Goal: Information Seeking & Learning: Learn about a topic

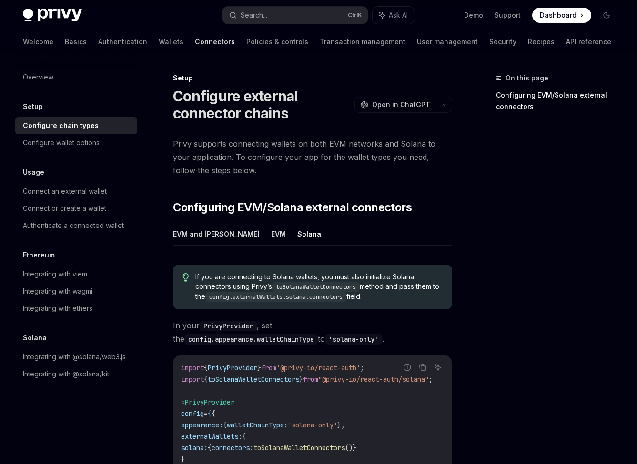
scroll to position [214, 0]
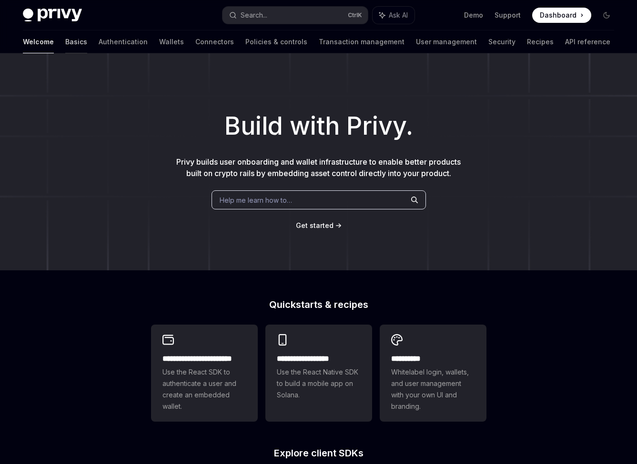
click at [65, 42] on link "Basics" at bounding box center [76, 41] width 22 height 23
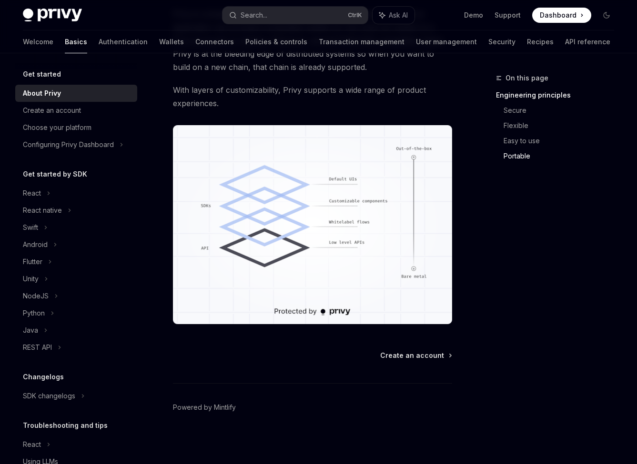
scroll to position [816, 0]
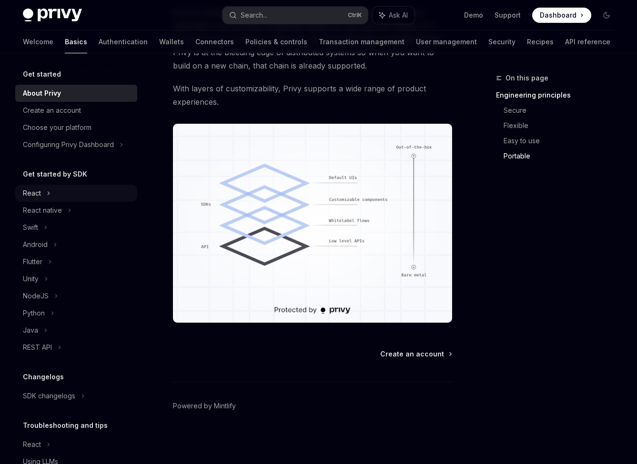
click at [44, 192] on div "React" at bounding box center [76, 193] width 122 height 17
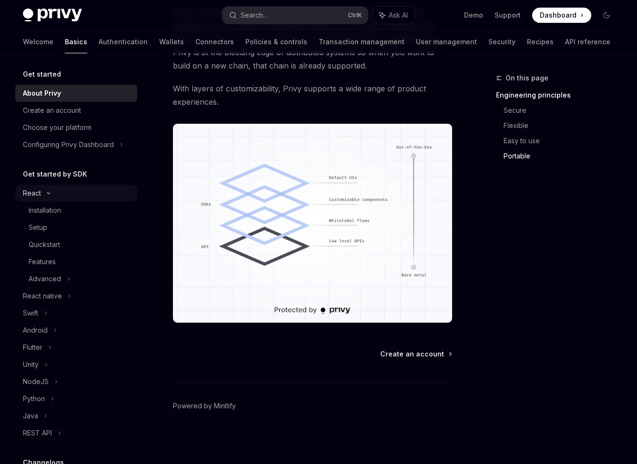
scroll to position [4, 0]
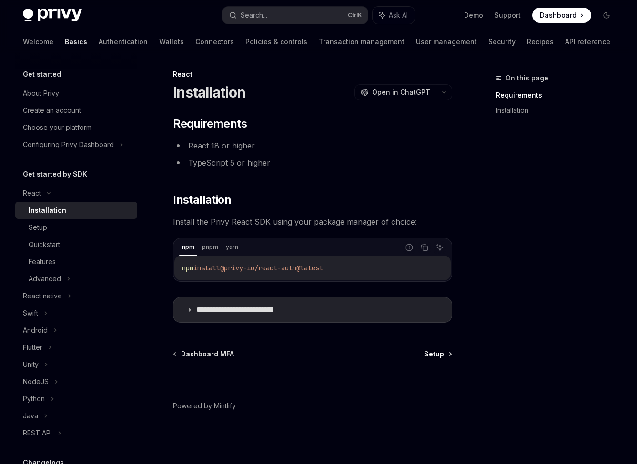
click at [439, 357] on span "Setup" at bounding box center [434, 355] width 20 height 10
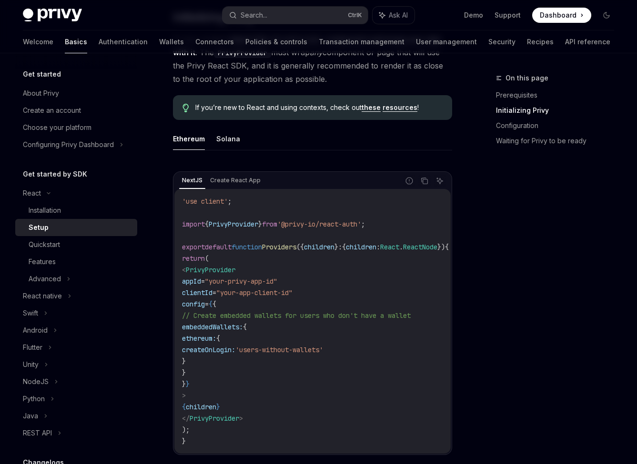
scroll to position [242, 0]
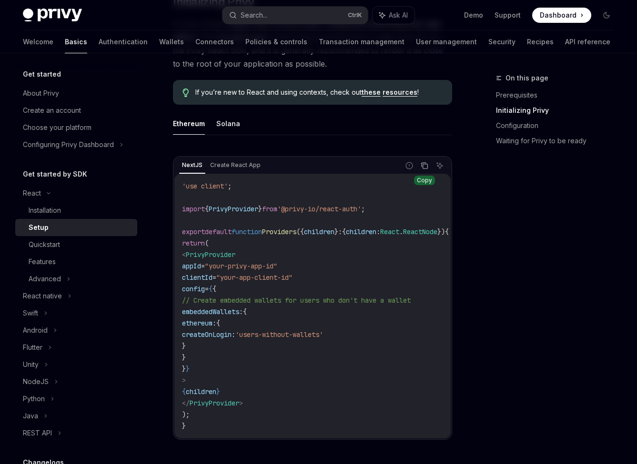
click at [425, 165] on icon "Copy the contents from the code block" at bounding box center [425, 166] width 8 height 8
drag, startPoint x: 424, startPoint y: 165, endPoint x: 418, endPoint y: 166, distance: 6.7
click at [424, 165] on icon "Copy the contents from the code block" at bounding box center [425, 166] width 8 height 8
click at [67, 274] on icon at bounding box center [69, 278] width 4 height 11
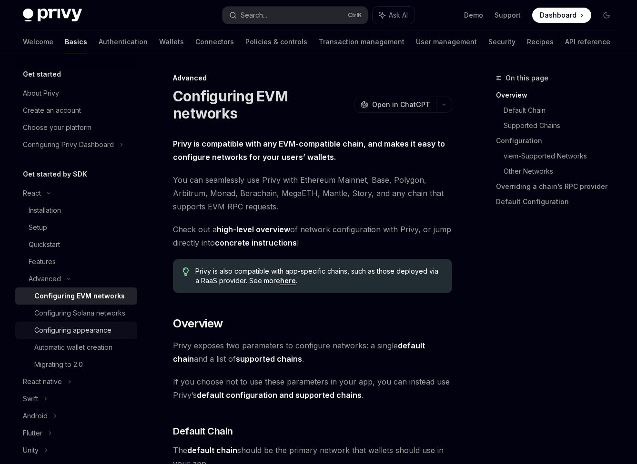
click at [76, 336] on div "Configuring appearance" at bounding box center [72, 330] width 77 height 11
type textarea "*"
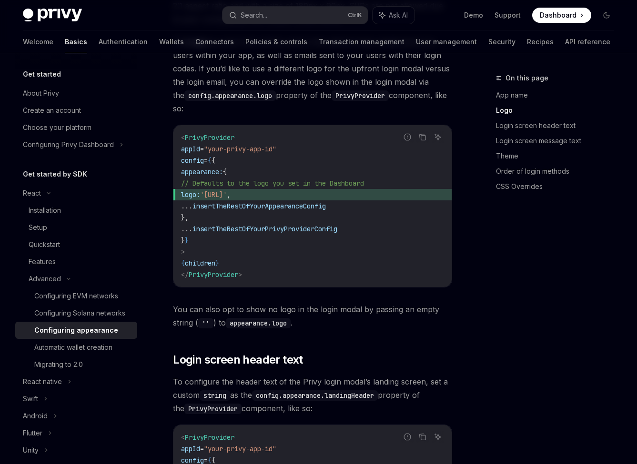
scroll to position [572, 0]
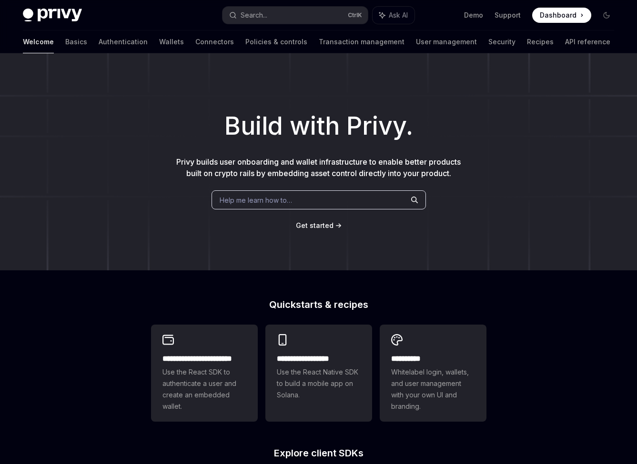
click at [52, 6] on div "Privy Docs home page Search... Ctrl K Ask AI Demo Support Dashboard Dashboard S…" at bounding box center [318, 15] width 591 height 30
